Goal: Task Accomplishment & Management: Manage account settings

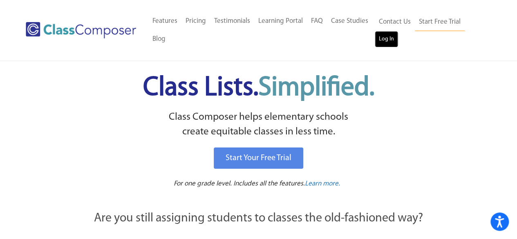
click at [387, 40] on link "Log In" at bounding box center [386, 39] width 23 height 16
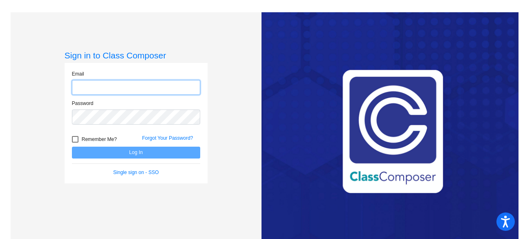
type input "cassandra.wido@lcps.org"
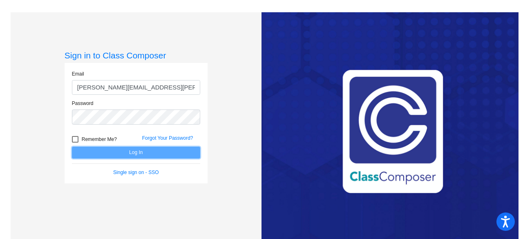
click at [136, 150] on button "Log In" at bounding box center [136, 153] width 128 height 12
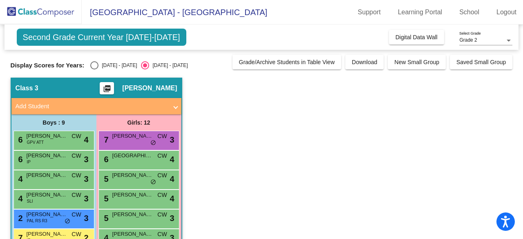
click at [200, 65] on div "Display Scores for Years: 2023 - 2024 2024 - 2025" at bounding box center [120, 65] width 218 height 8
click at [144, 37] on span "Second Grade Current Year 2024-2025" at bounding box center [102, 37] width 170 height 17
click at [131, 36] on span "Second Grade Current Year 2024-2025" at bounding box center [102, 37] width 170 height 17
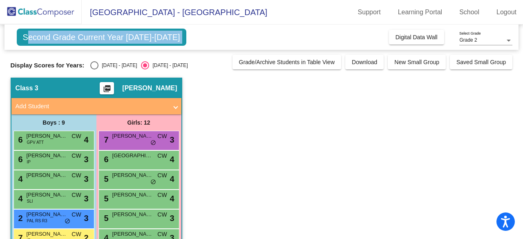
click at [131, 36] on span "Second Grade Current Year 2024-2025" at bounding box center [102, 37] width 170 height 17
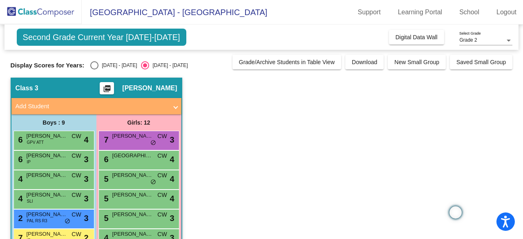
click at [248, 99] on app-classroom "Class 3 picture_as_pdf Cacie Wido Add Student First Name Last Name Student Id (…" at bounding box center [262, 229] width 502 height 302
click at [87, 38] on span "Second Grade Current Year 2024-2025" at bounding box center [102, 37] width 170 height 17
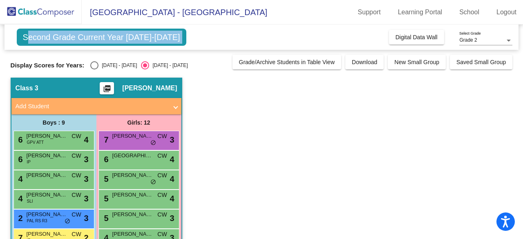
click at [87, 38] on span "Second Grade Current Year 2024-2025" at bounding box center [102, 37] width 170 height 17
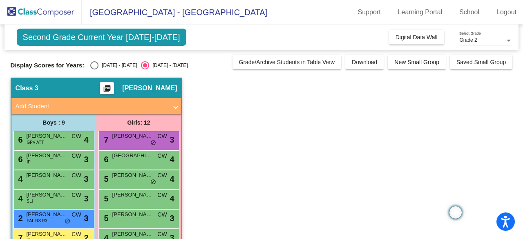
click at [195, 60] on div "Display Scores for Years: 2023 - 2024 2024 - 2025 Grade/Archive Students in Tab…" at bounding box center [262, 62] width 502 height 15
click at [77, 59] on div "Display Scores for Years: 2023 - 2024 2024 - 2025 Grade/Archive Students in Tab…" at bounding box center [262, 62] width 502 height 15
